Goal: Information Seeking & Learning: Learn about a topic

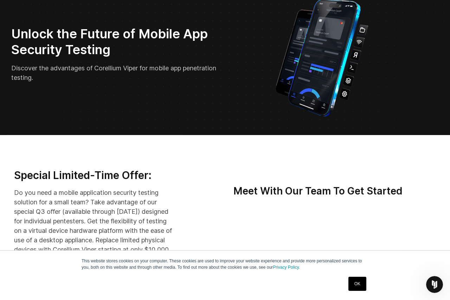
scroll to position [40, 0]
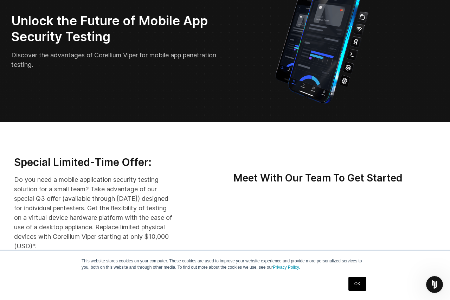
click at [367, 287] on div "OK" at bounding box center [357, 283] width 22 height 18
click at [361, 284] on link "OK" at bounding box center [357, 284] width 18 height 14
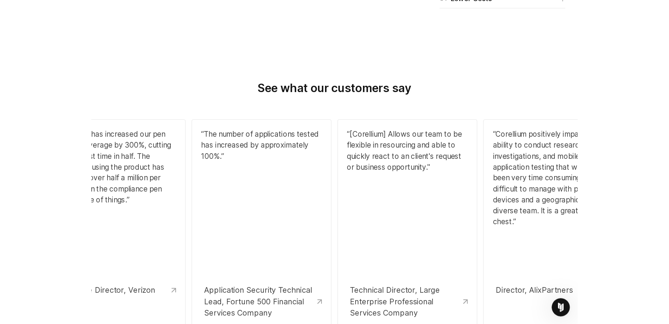
scroll to position [801, 0]
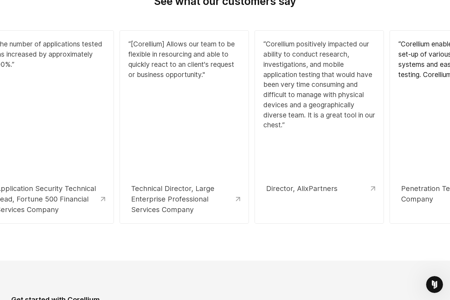
drag, startPoint x: 293, startPoint y: 218, endPoint x: 185, endPoint y: 222, distance: 108.3
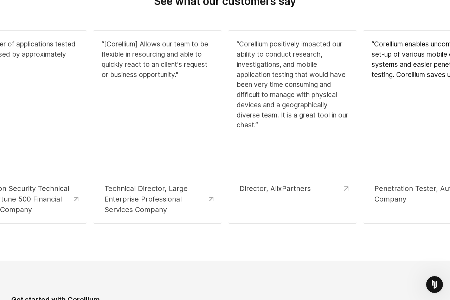
drag, startPoint x: 185, startPoint y: 222, endPoint x: 346, endPoint y: 213, distance: 161.2
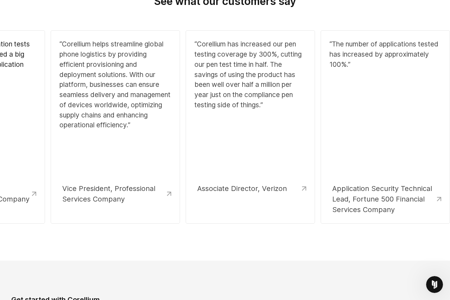
drag, startPoint x: 196, startPoint y: 141, endPoint x: 286, endPoint y: 150, distance: 91.1
click at [286, 150] on div "“ Corellium has increased our pen testing coverage by 300%, cutting our pen tes…" at bounding box center [250, 111] width 112 height 144
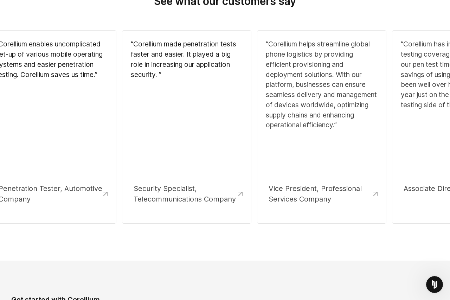
drag, startPoint x: 117, startPoint y: 144, endPoint x: 412, endPoint y: 184, distance: 298.6
click at [412, 184] on div "“ Corellium has increased our pen testing coverage by 300%, cutting our pen tes…" at bounding box center [456, 126] width 129 height 193
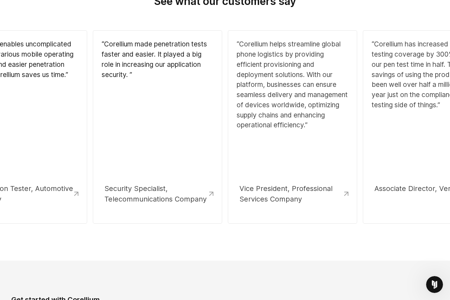
drag, startPoint x: 282, startPoint y: 171, endPoint x: 510, endPoint y: 183, distance: 228.3
drag, startPoint x: 384, startPoint y: 149, endPoint x: 334, endPoint y: 158, distance: 50.7
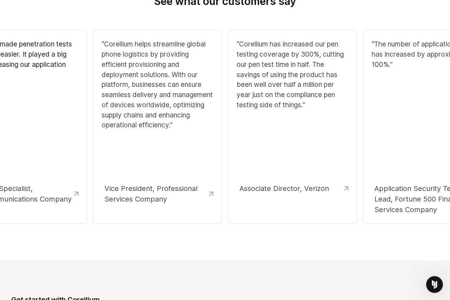
drag, startPoint x: 133, startPoint y: 145, endPoint x: 67, endPoint y: 143, distance: 65.8
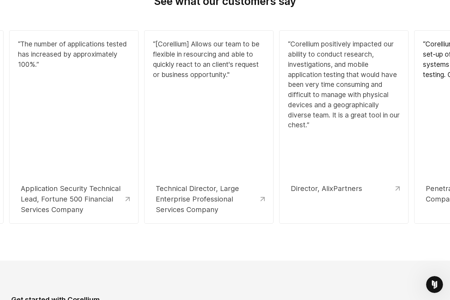
drag, startPoint x: 367, startPoint y: 121, endPoint x: 23, endPoint y: 136, distance: 344.0
click at [26, 138] on div "“ The number of applications tested has increased by approximately 100%. ”" at bounding box center [74, 111] width 112 height 144
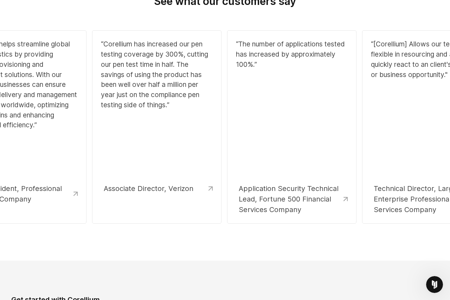
drag, startPoint x: 128, startPoint y: 138, endPoint x: 322, endPoint y: 107, distance: 196.3
drag, startPoint x: 170, startPoint y: 117, endPoint x: 161, endPoint y: 143, distance: 27.6
click at [234, 45] on div "“ The number of applications tested has increased by approximately 100%. ” Appl…" at bounding box center [292, 126] width 149 height 199
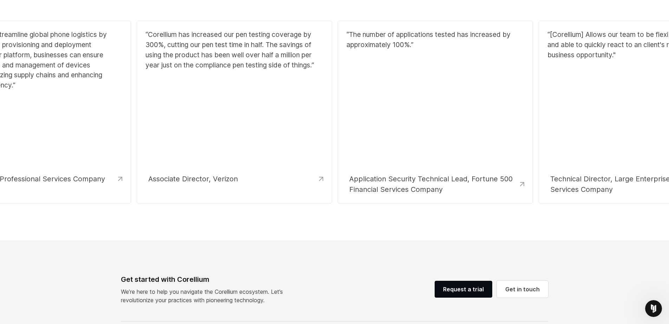
drag, startPoint x: 551, startPoint y: 140, endPoint x: 227, endPoint y: 152, distance: 324.5
drag, startPoint x: 586, startPoint y: 218, endPoint x: 648, endPoint y: 209, distance: 62.1
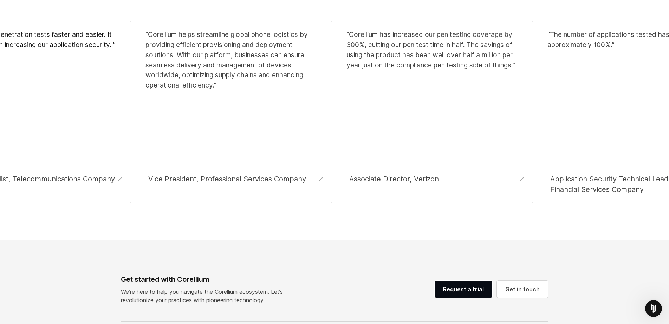
drag, startPoint x: 509, startPoint y: 151, endPoint x: 665, endPoint y: 123, distance: 158.1
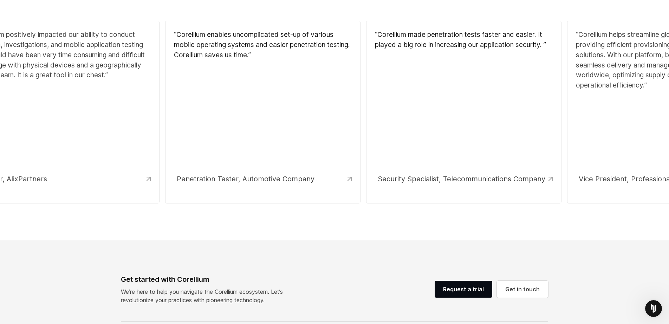
drag, startPoint x: 234, startPoint y: 137, endPoint x: 542, endPoint y: 135, distance: 308.1
click at [449, 135] on div "“ Corellium made penetration tests faster and easier. It played a big role in i…" at bounding box center [464, 102] width 178 height 144
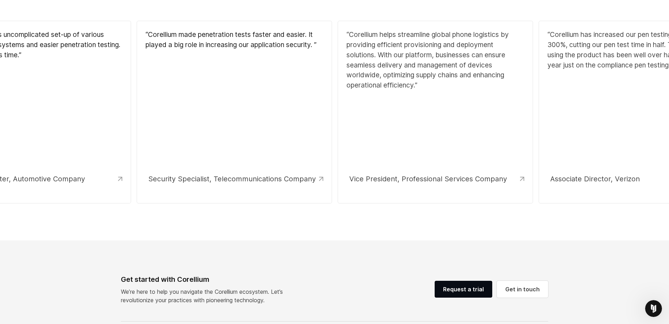
drag, startPoint x: 130, startPoint y: 130, endPoint x: 585, endPoint y: 155, distance: 455.0
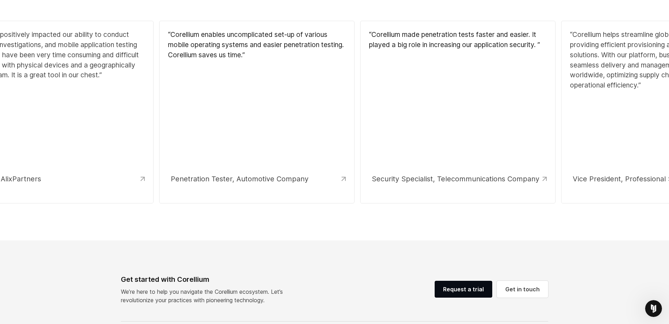
drag, startPoint x: 262, startPoint y: 153, endPoint x: 587, endPoint y: 167, distance: 325.3
click at [449, 167] on div "“ Corellium made penetration tests faster and easier. It played a big role in i…" at bounding box center [458, 102] width 178 height 144
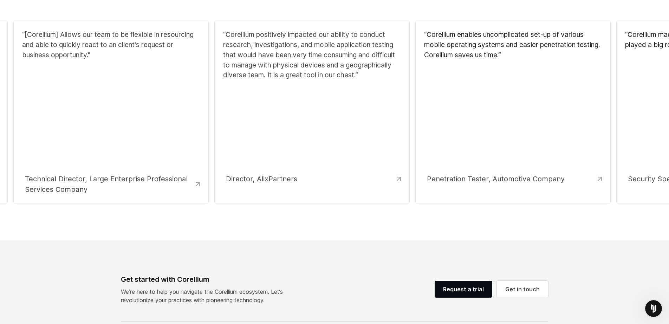
drag, startPoint x: 320, startPoint y: 135, endPoint x: 537, endPoint y: 149, distance: 217.2
click at [449, 149] on div "“ Corellium enables uncomplicated set-up of various mobile operating systems an…" at bounding box center [513, 102] width 178 height 144
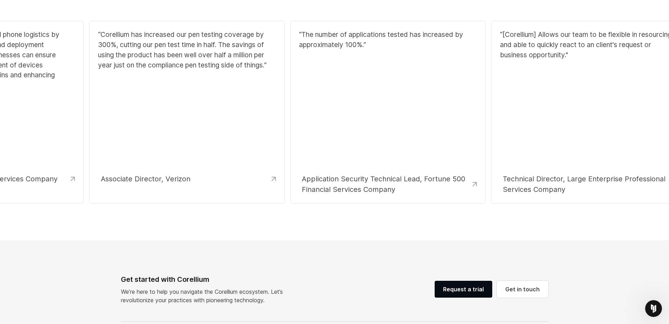
drag, startPoint x: 80, startPoint y: 143, endPoint x: 610, endPoint y: 165, distance: 530.3
click at [449, 165] on div "“[Corellium] Allows our team to be flexible in resourcing and able to quickly r…" at bounding box center [589, 102] width 178 height 144
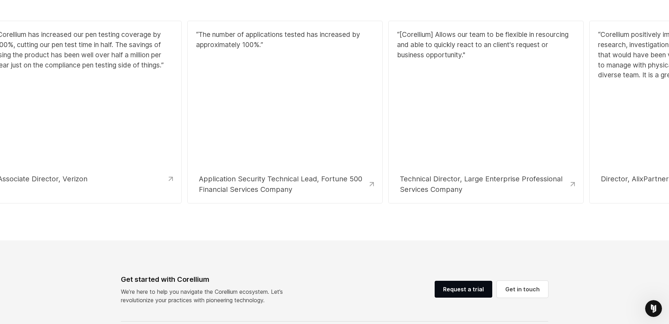
drag, startPoint x: 199, startPoint y: 156, endPoint x: 665, endPoint y: 170, distance: 466.4
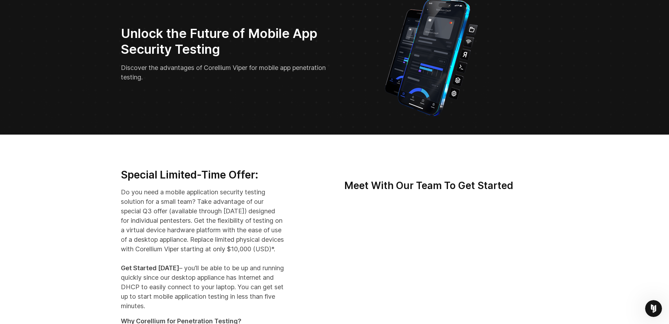
scroll to position [0, 0]
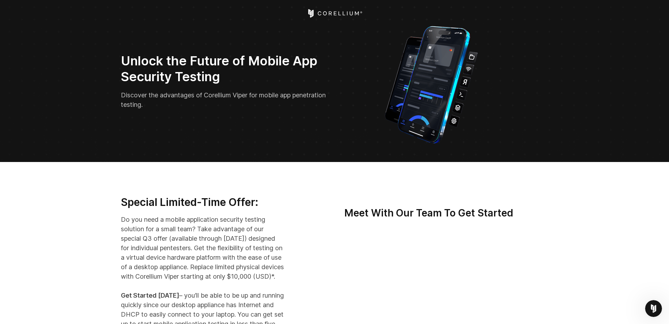
click at [326, 12] on icon "Corellium Home" at bounding box center [335, 13] width 56 height 8
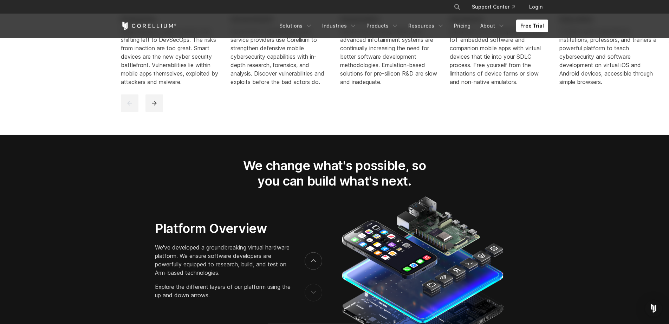
scroll to position [1041, 0]
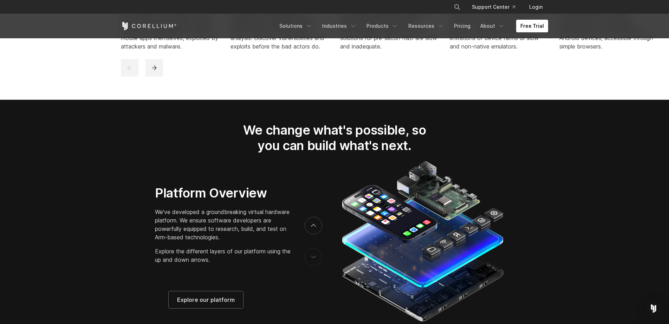
drag, startPoint x: 557, startPoint y: 286, endPoint x: 513, endPoint y: 95, distance: 196.1
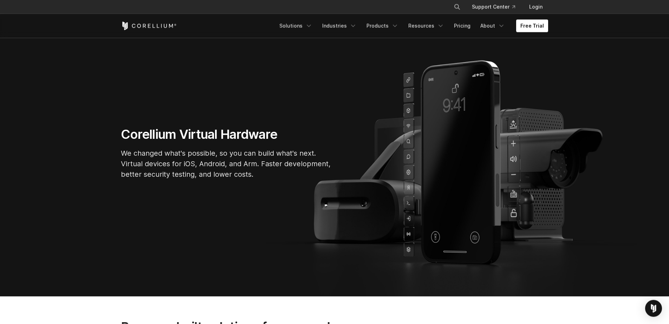
scroll to position [0, 0]
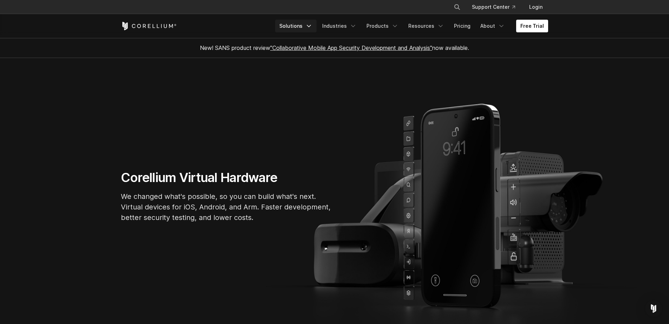
click at [312, 28] on icon "Navigation Menu" at bounding box center [308, 25] width 7 height 7
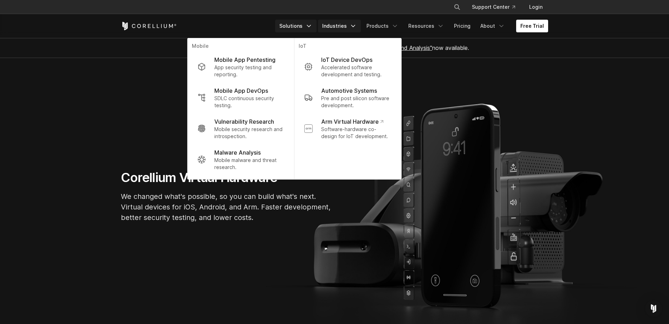
click at [355, 29] on icon "Navigation Menu" at bounding box center [353, 25] width 7 height 7
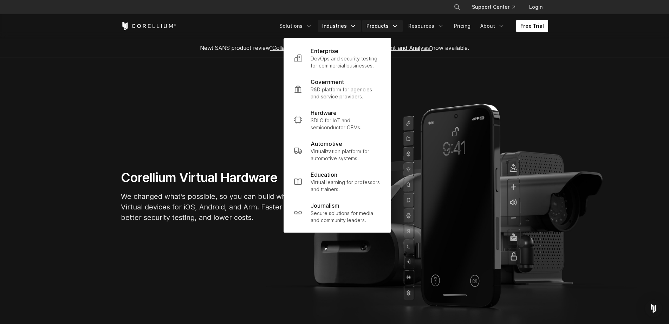
click at [402, 31] on link "Products" at bounding box center [382, 26] width 40 height 13
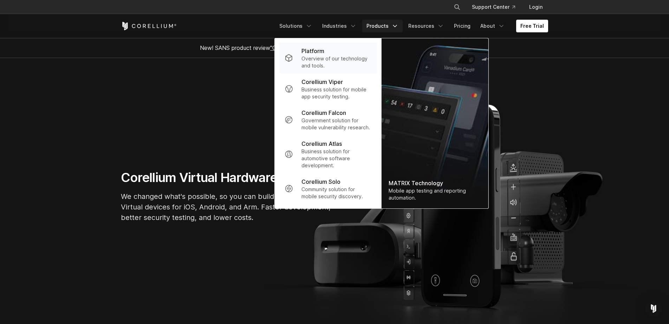
click at [318, 59] on p "Overview of our technology and tools." at bounding box center [336, 62] width 70 height 14
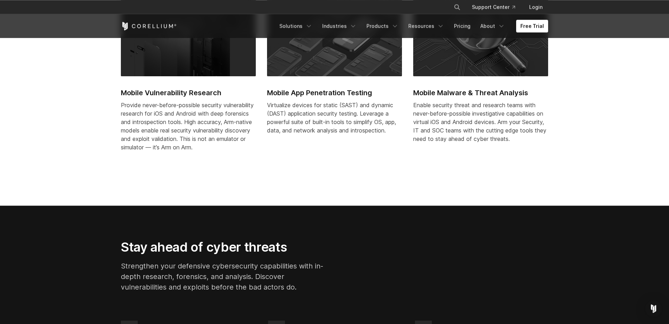
scroll to position [441, 0]
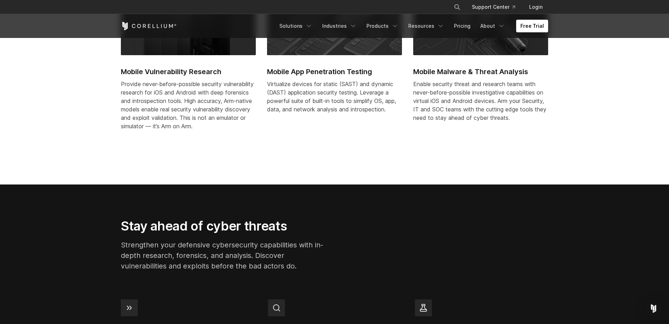
drag, startPoint x: 226, startPoint y: 225, endPoint x: 210, endPoint y: 144, distance: 82.8
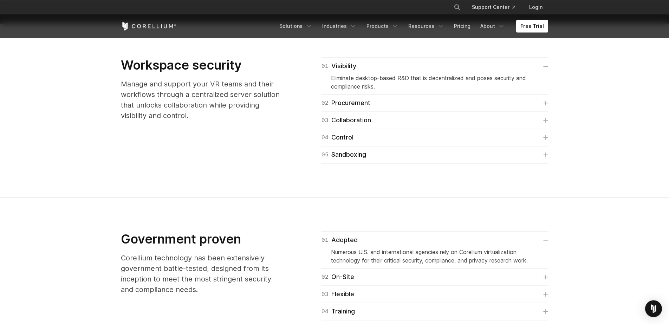
scroll to position [921, 0]
click at [548, 151] on link "05 Sandboxing" at bounding box center [434, 154] width 227 height 10
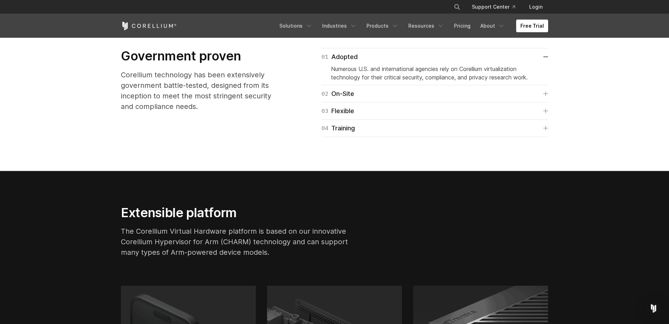
scroll to position [1242, 0]
